Goal: Information Seeking & Learning: Check status

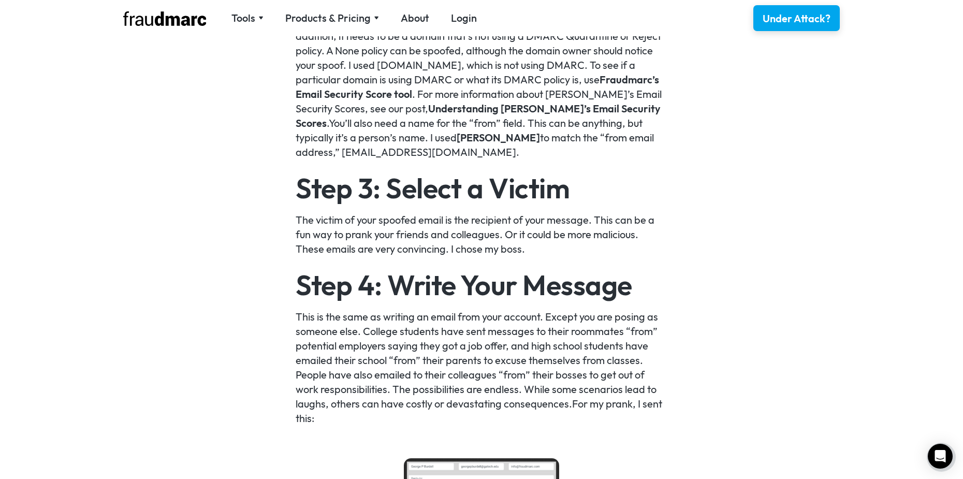
scroll to position [1087, 0]
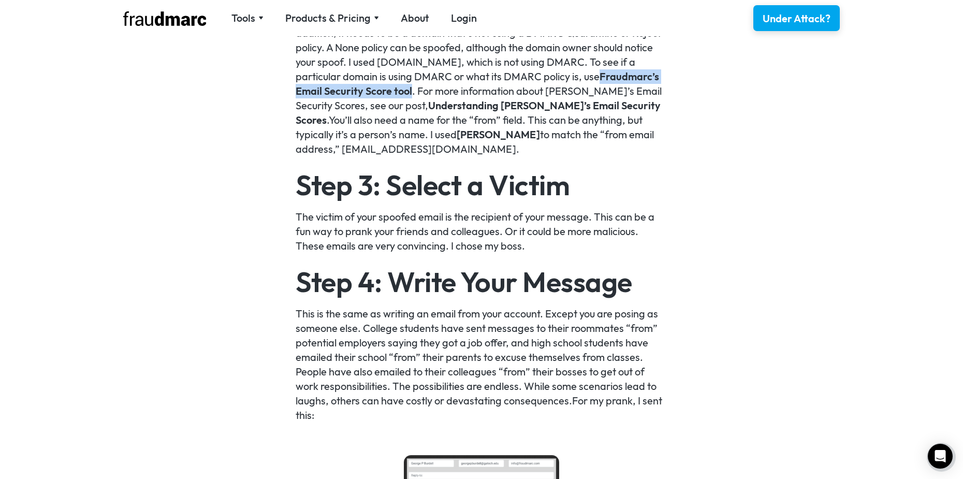
drag, startPoint x: 555, startPoint y: 77, endPoint x: 382, endPoint y: 94, distance: 173.2
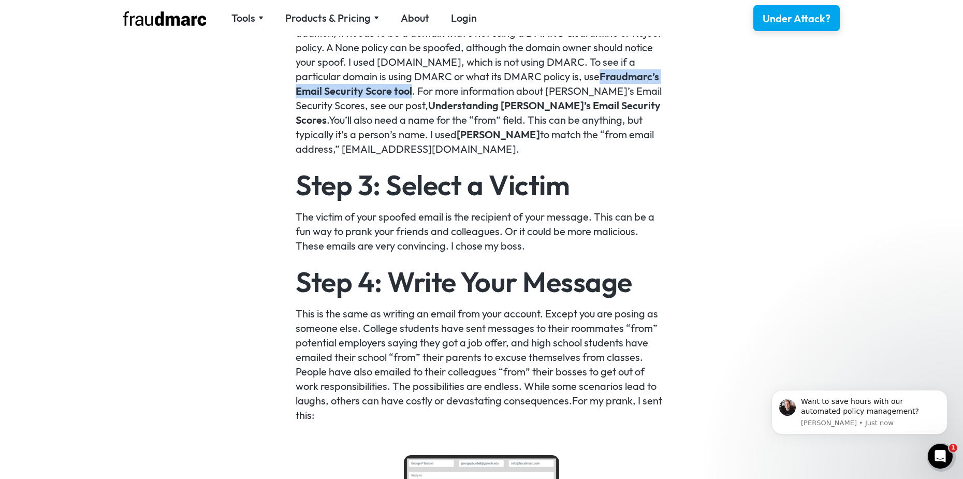
scroll to position [0, 0]
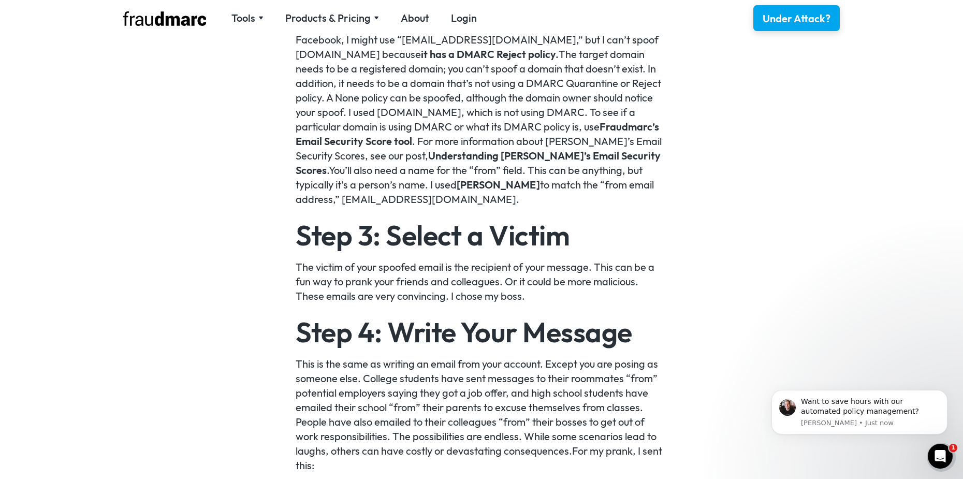
scroll to position [1035, 0]
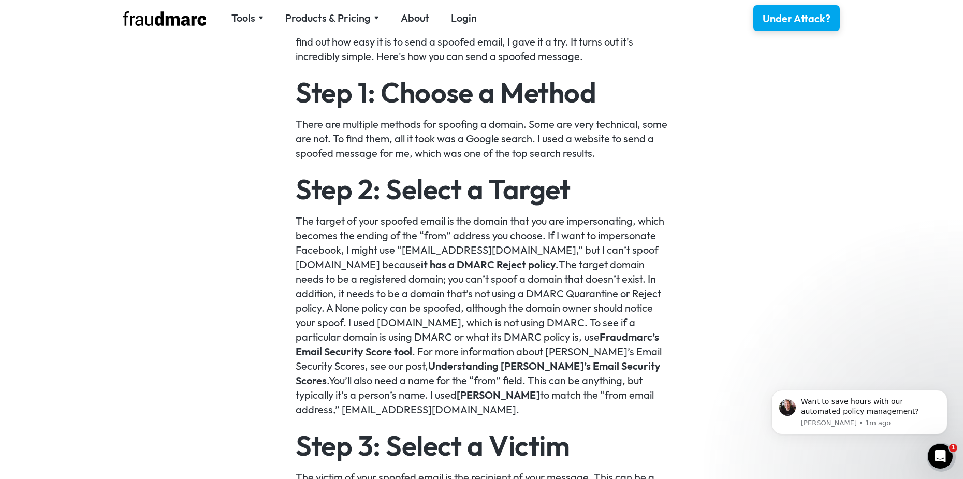
scroll to position [828, 0]
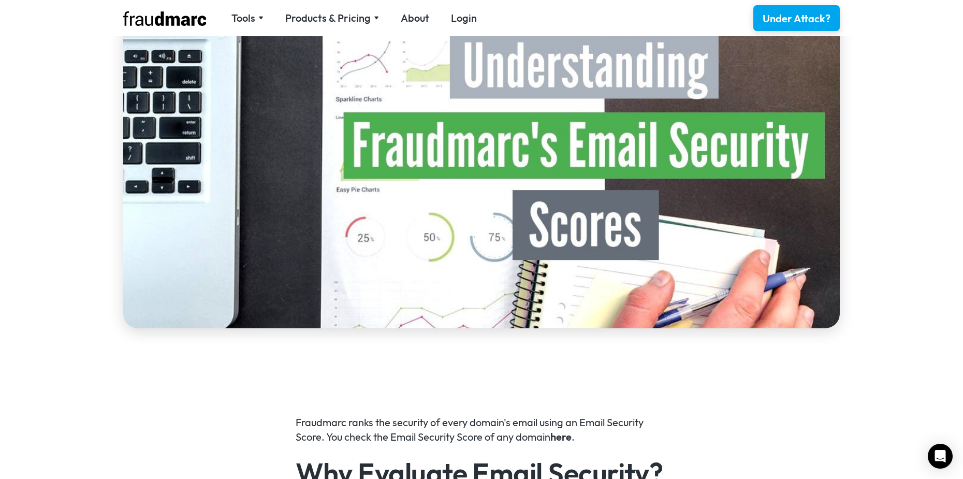
scroll to position [362, 0]
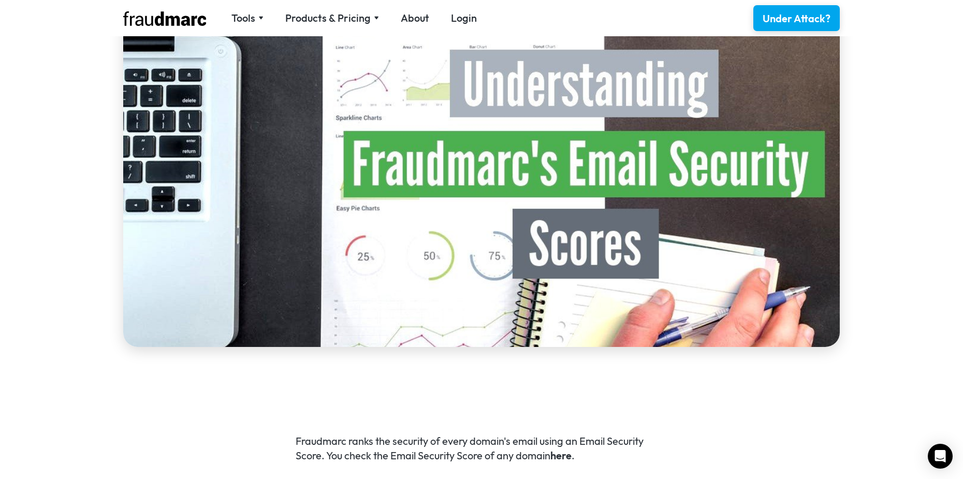
click at [567, 459] on link "here" at bounding box center [560, 455] width 21 height 13
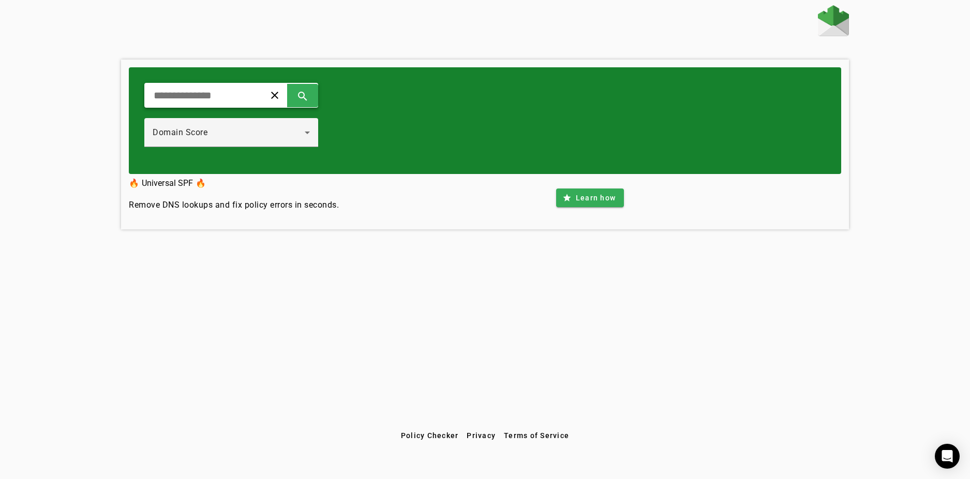
click at [248, 95] on input "text" at bounding box center [201, 95] width 96 height 12
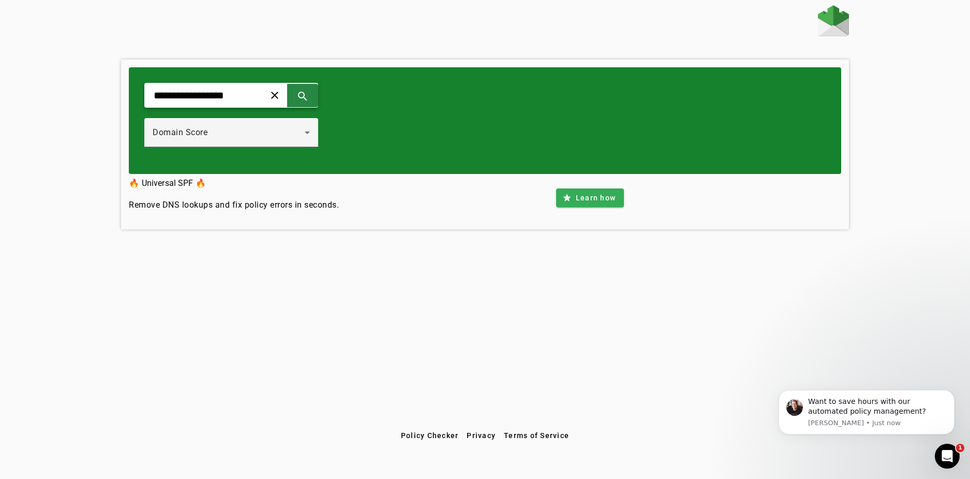
type input "**********"
click at [315, 95] on span at bounding box center [302, 95] width 25 height 25
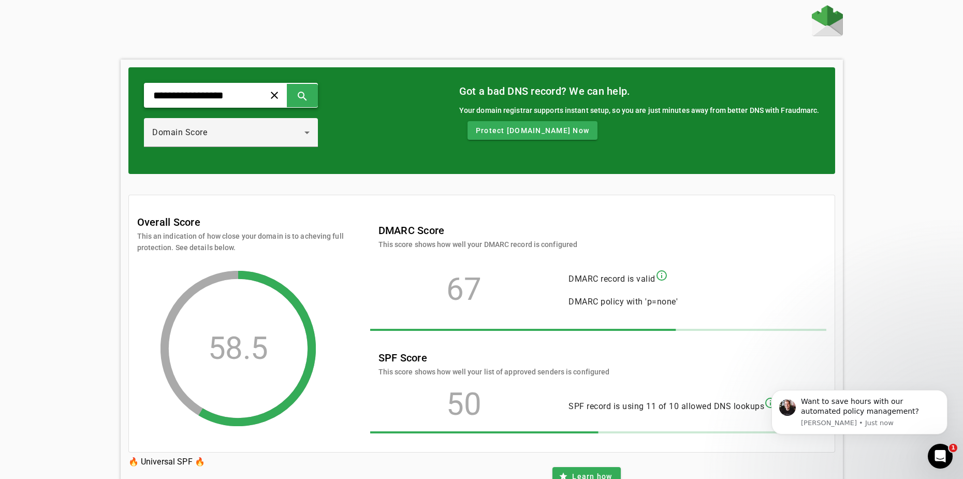
click at [268, 95] on div "**********" at bounding box center [231, 95] width 174 height 25
copy div "clear search"
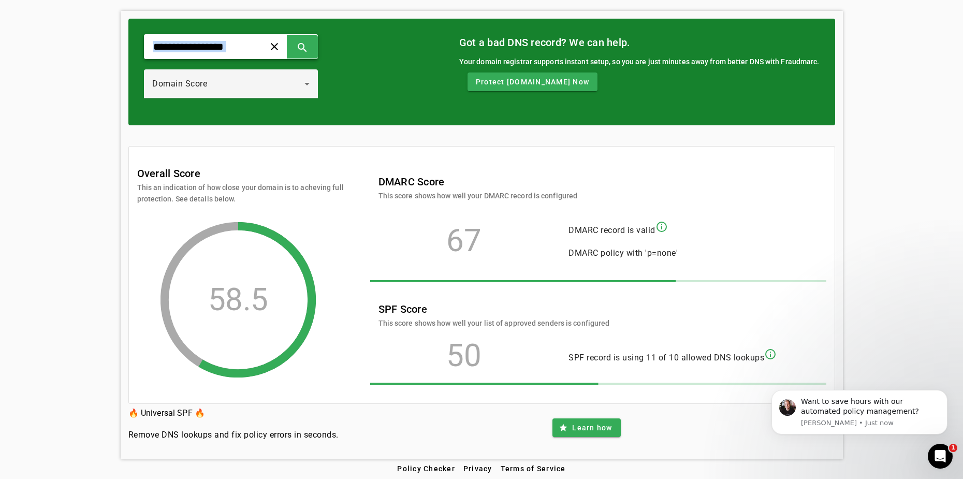
scroll to position [51, 0]
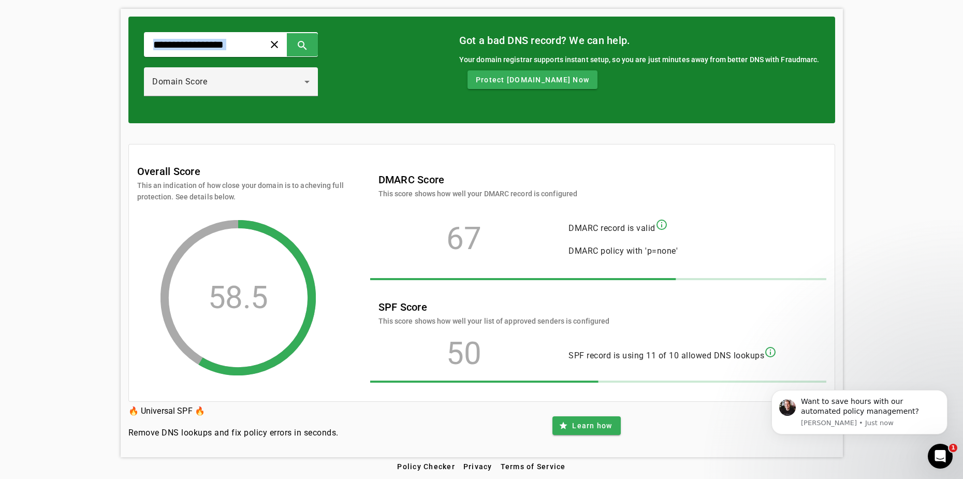
click at [665, 224] on mat-icon "info_outline" at bounding box center [661, 224] width 12 height 12
